Goal: Information Seeking & Learning: Learn about a topic

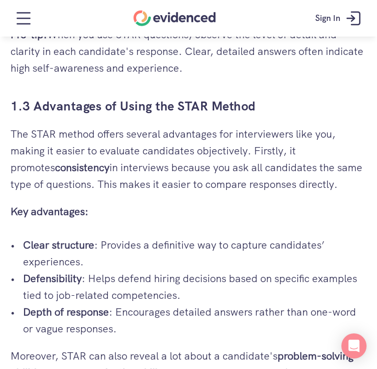
scroll to position [1205, 0]
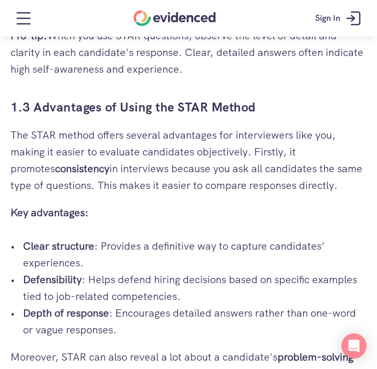
click at [142, 68] on link "Watch a quick demo" at bounding box center [188, 56] width 110 height 24
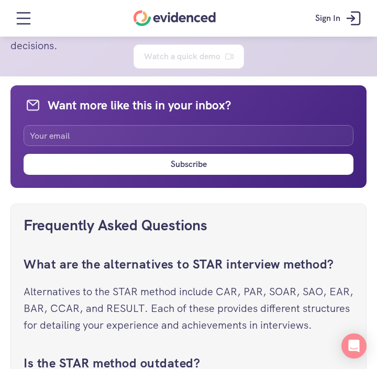
scroll to position [5552, 0]
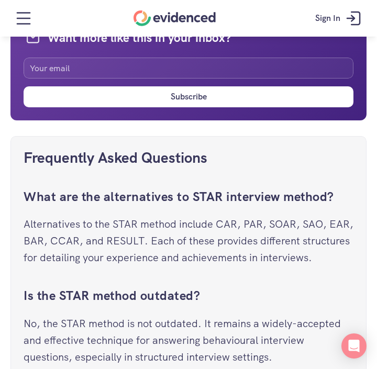
drag, startPoint x: 6, startPoint y: 131, endPoint x: 241, endPoint y: 74, distance: 241.4
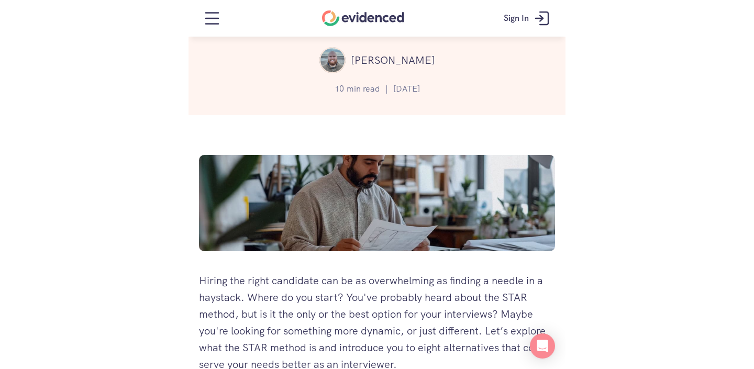
scroll to position [0, 0]
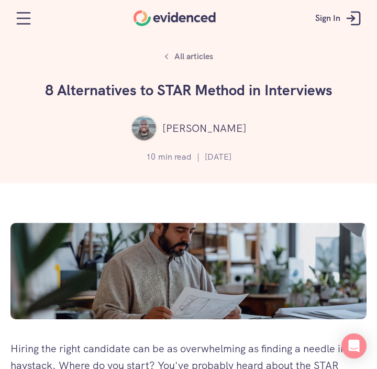
drag, startPoint x: 91, startPoint y: 294, endPoint x: 10, endPoint y: 338, distance: 92.1
copy div "Loremi dol sitam consectet adi el se doeiusmodtem in utlabor e dolore ma a enim…"
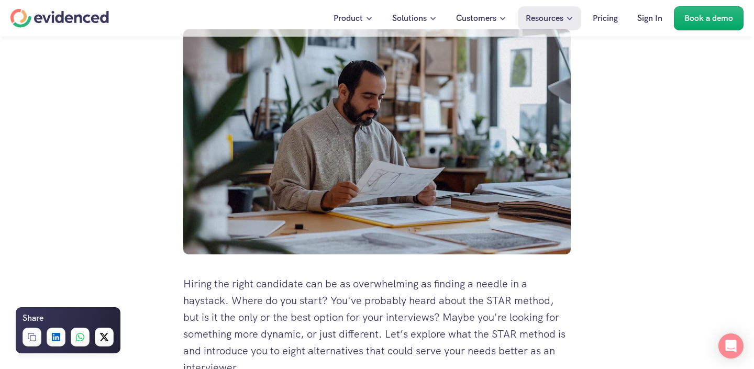
scroll to position [326, 0]
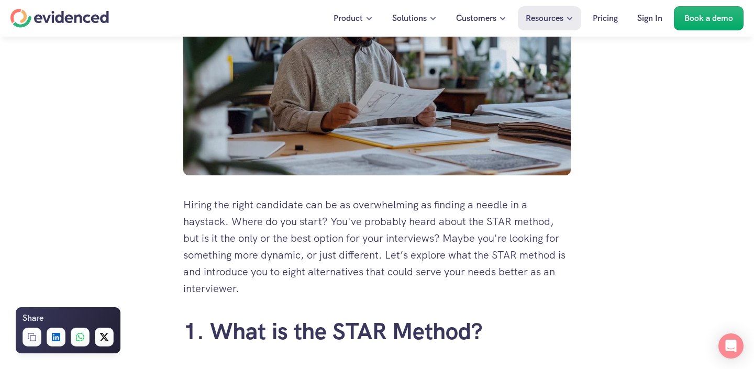
click at [313, 250] on p "Hiring the right candidate can be as overwhelming as finding a needle in a hays…" at bounding box center [376, 246] width 387 height 101
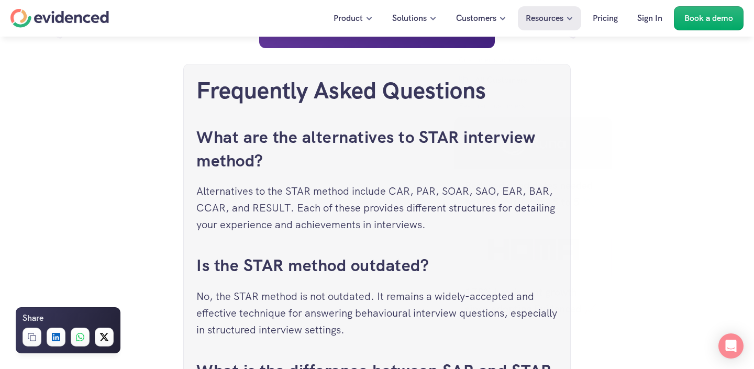
scroll to position [5765, 0]
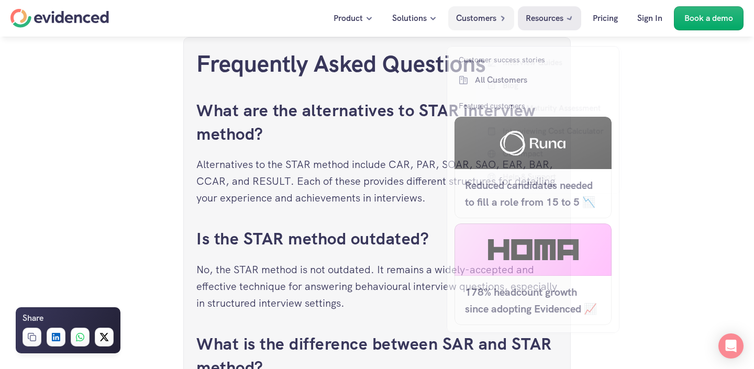
drag, startPoint x: 181, startPoint y: 226, endPoint x: 508, endPoint y: 19, distance: 386.6
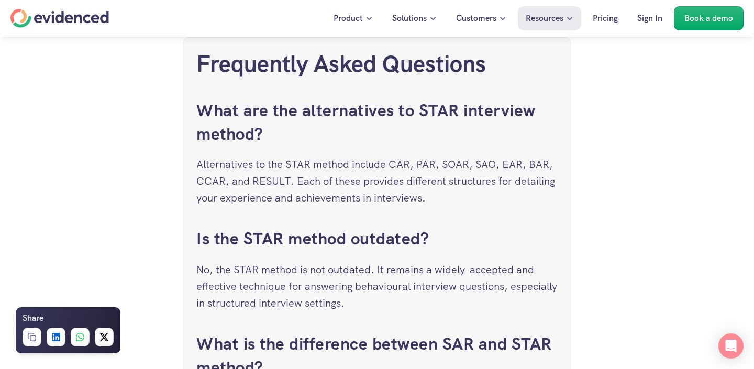
click at [376, 48] on h4 "Want to make more accurate hiring decisions?" at bounding box center [316, 56] width 215 height 17
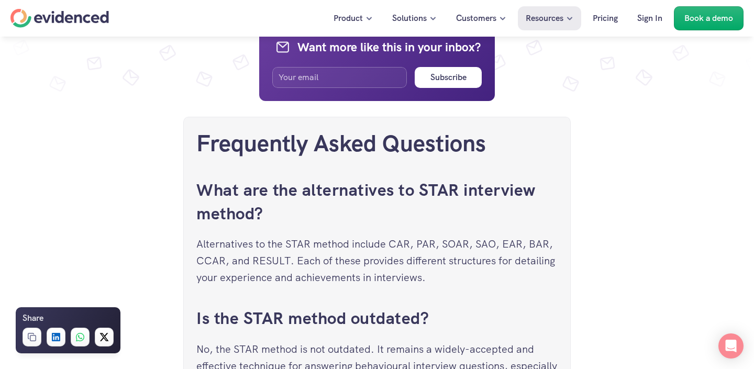
scroll to position [5680, 0]
